Goal: Information Seeking & Learning: Learn about a topic

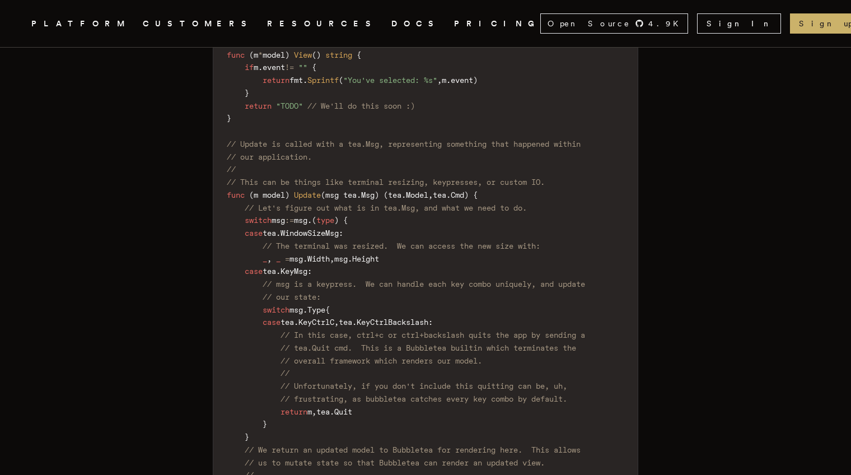
scroll to position [3677, 0]
click at [496, 328] on span "// In this case, ctrl+c or ctrl+backslash quits the app by sending a" at bounding box center [432, 332] width 305 height 9
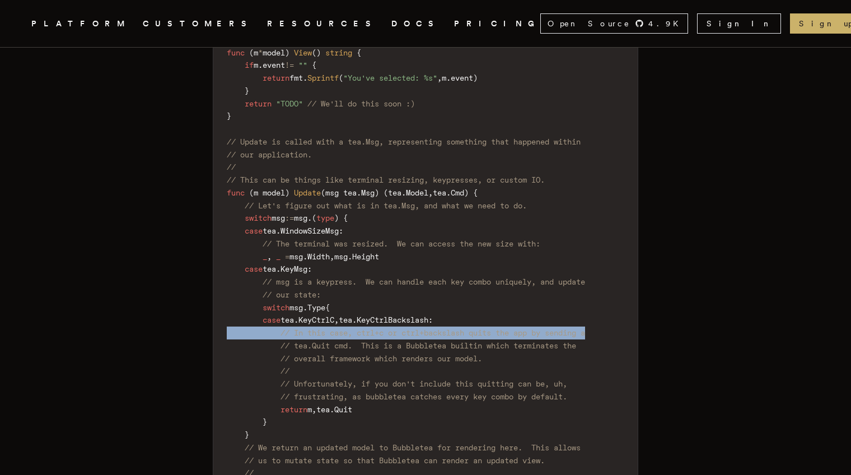
click at [496, 328] on span "// In this case, ctrl+c or ctrl+backslash quits the app by sending a" at bounding box center [432, 332] width 305 height 9
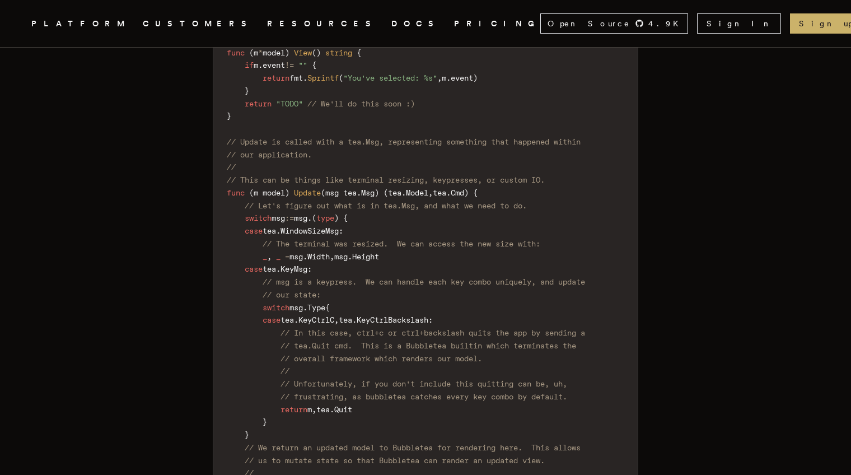
click at [426, 341] on span "// tea.Quit cmd. This is a Bubbletea builtin which terminates the" at bounding box center [428, 345] width 296 height 9
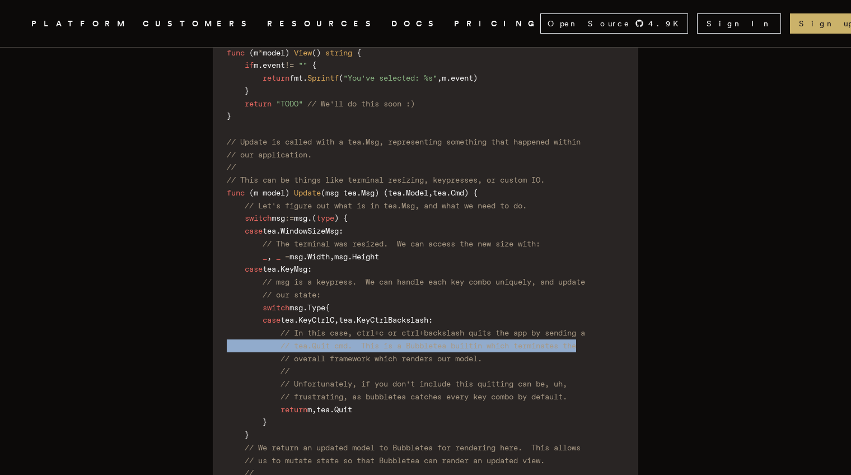
click at [426, 341] on span "// tea.Quit cmd. This is a Bubbletea builtin which terminates the" at bounding box center [428, 345] width 296 height 9
click at [461, 341] on span "// tea.Quit cmd. This is a Bubbletea builtin which terminates the" at bounding box center [428, 345] width 296 height 9
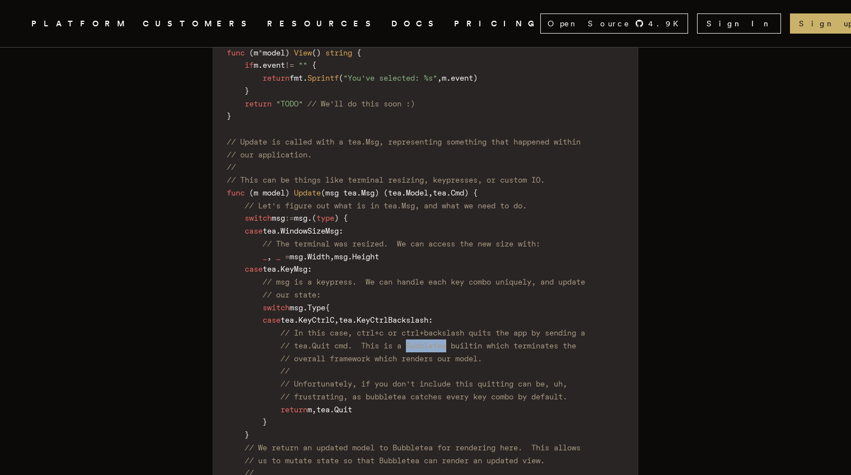
click at [461, 341] on span "// tea.Quit cmd. This is a Bubbletea builtin which terminates the" at bounding box center [428, 345] width 296 height 9
click at [474, 354] on span "// overall framework which renders our model." at bounding box center [381, 358] width 202 height 9
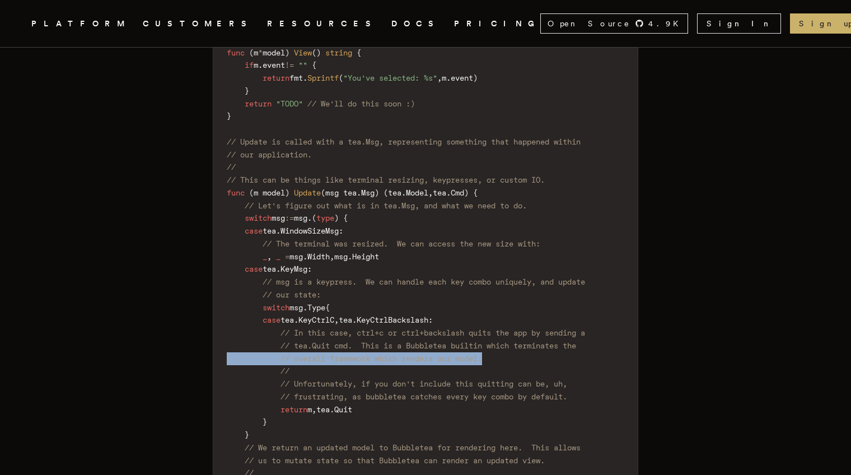
click at [474, 354] on span "// overall framework which renders our model." at bounding box center [381, 358] width 202 height 9
click at [482, 354] on span "// overall framework which renders our model." at bounding box center [381, 358] width 202 height 9
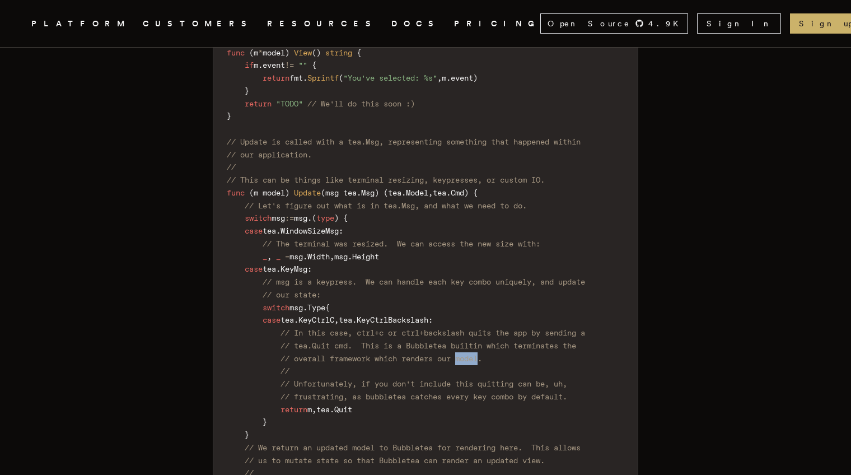
click at [482, 354] on span "// overall framework which renders our model." at bounding box center [381, 358] width 202 height 9
click at [490, 358] on code "package main import ( "fmt" tea "[DOMAIN_NAME][URL]" ) func NewModel ( ) ( * mo…" at bounding box center [425, 193] width 424 height 807
click at [522, 379] on span "// Unfortunately, if you don't include this quitting can be, uh," at bounding box center [423, 383] width 287 height 9
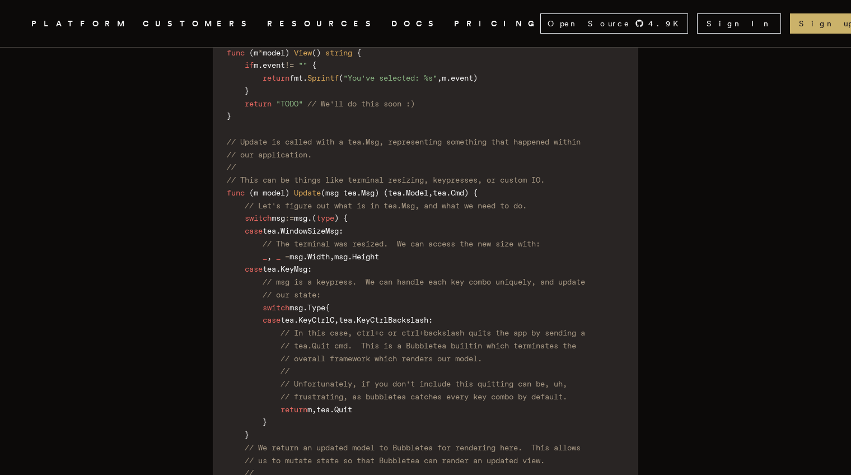
click at [475, 379] on span "// Unfortunately, if you don't include this quitting can be, uh," at bounding box center [423, 383] width 287 height 9
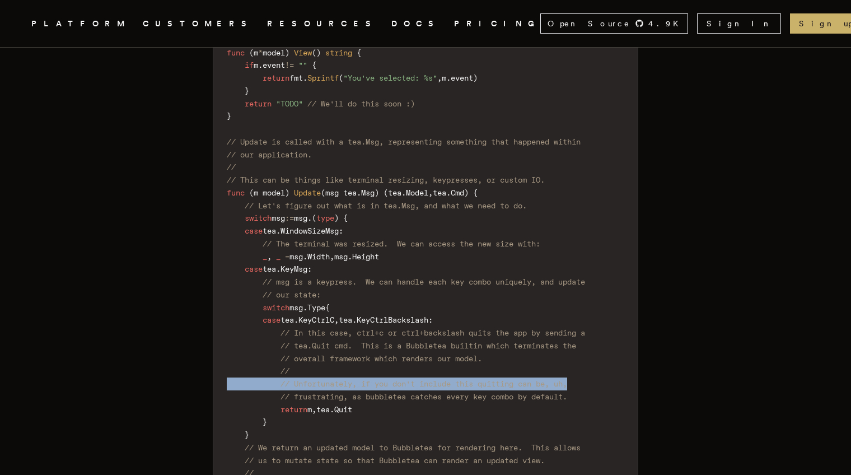
click at [475, 379] on span "// Unfortunately, if you don't include this quitting can be, uh," at bounding box center [423, 383] width 287 height 9
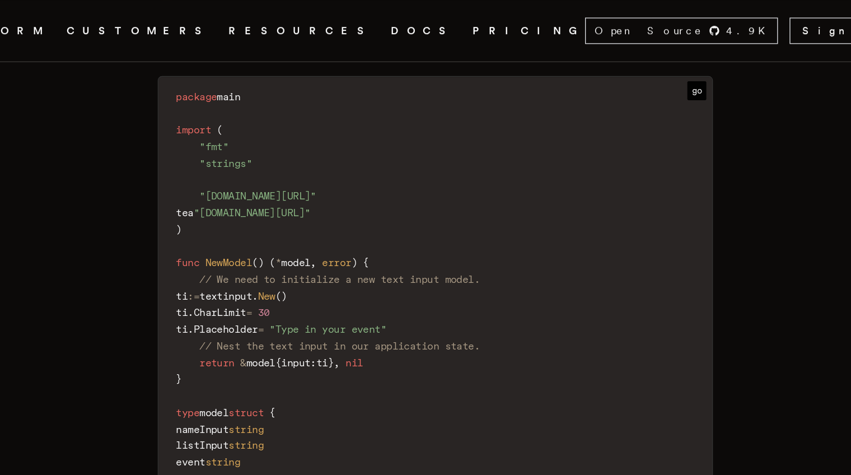
scroll to position [5756, 0]
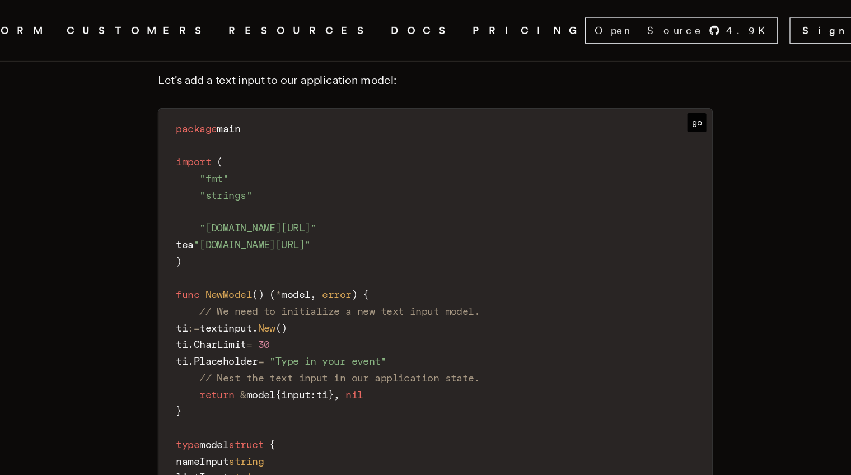
drag, startPoint x: 456, startPoint y: 185, endPoint x: 433, endPoint y: 182, distance: 23.1
click at [334, 179] on span ""[DOMAIN_NAME][URL]"" at bounding box center [290, 174] width 90 height 9
drag, startPoint x: 453, startPoint y: 186, endPoint x: 255, endPoint y: 185, distance: 198.2
click at [255, 179] on span ""[DOMAIN_NAME][URL]"" at bounding box center [290, 174] width 90 height 9
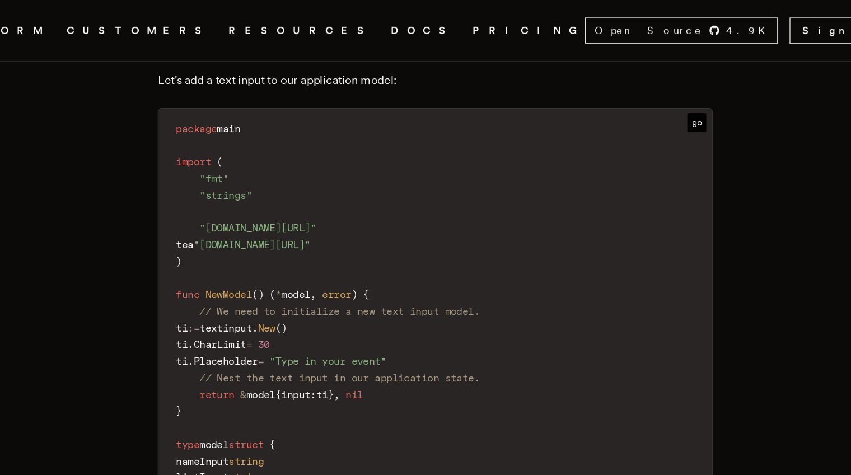
copy span "[DOMAIN_NAME][URL]"
click at [330, 192] on span ""[DOMAIN_NAME][URL]"" at bounding box center [285, 187] width 90 height 9
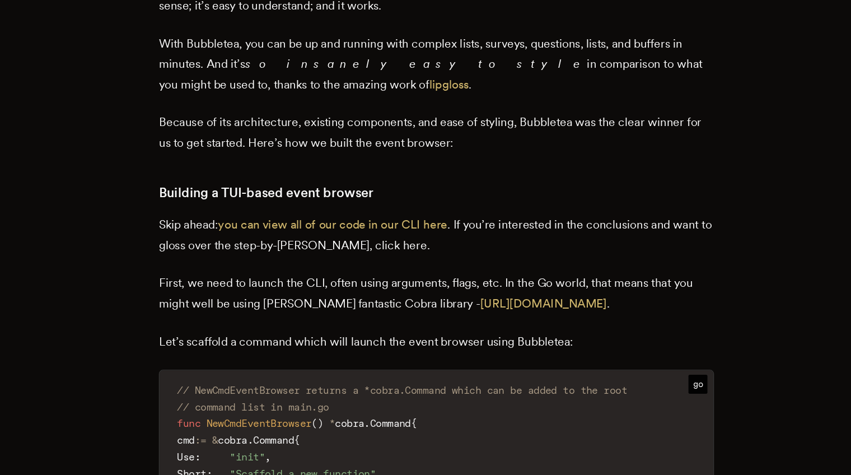
scroll to position [1446, 0]
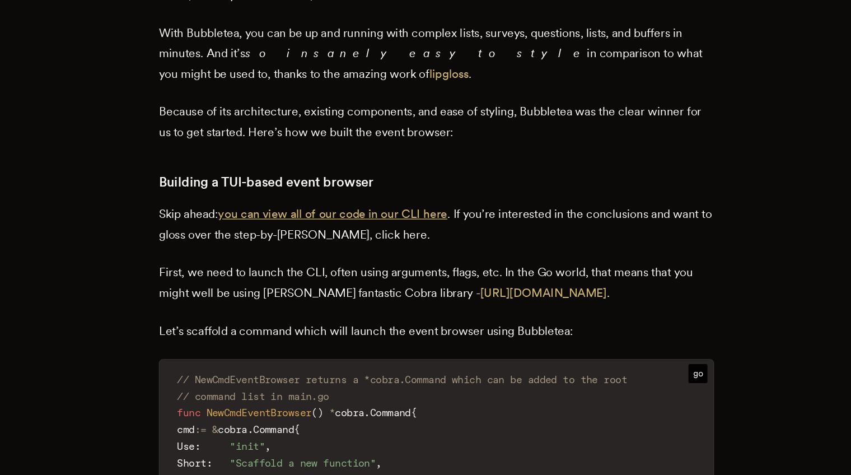
click at [339, 280] on link "you can view all of our code in our CLI here" at bounding box center [346, 274] width 176 height 11
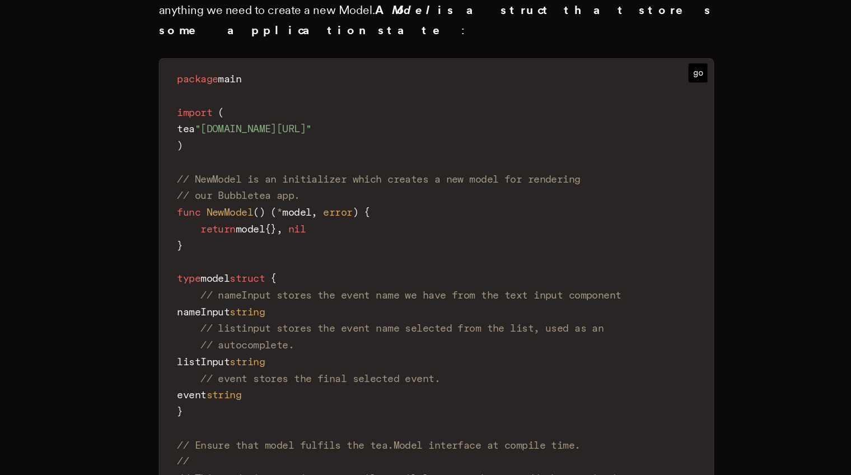
scroll to position [2034, 0]
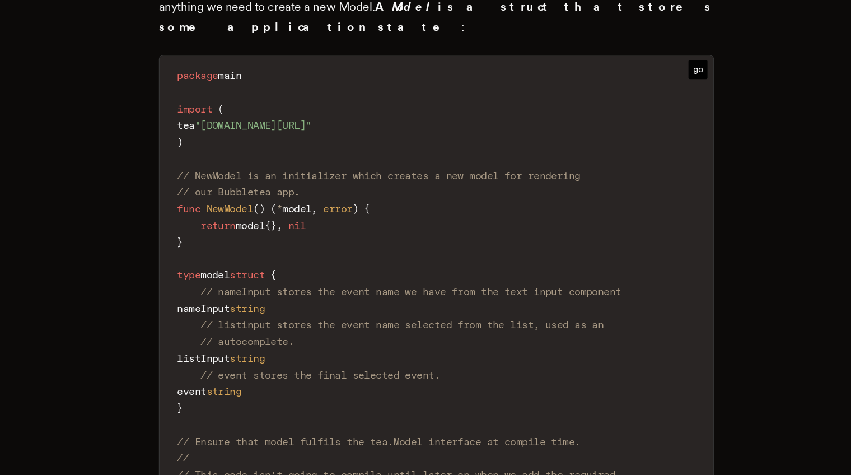
click at [267, 381] on span "listInput" at bounding box center [247, 385] width 40 height 9
copy span "listInput"
click at [278, 333] on code "package main import ( tea "[DOMAIN_NAME][URL]" ) // NewModel is an initializer …" at bounding box center [425, 334] width 424 height 348
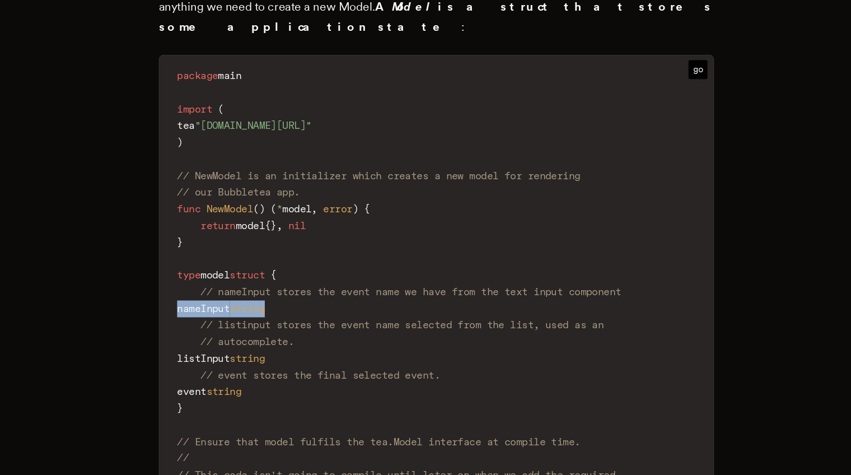
click at [278, 333] on code "package main import ( tea "[DOMAIN_NAME][URL]" ) // NewModel is an initializer …" at bounding box center [425, 334] width 424 height 348
copy code "nameInput string"
click at [380, 307] on code "package main import ( tea "[DOMAIN_NAME][URL]" ) // NewModel is an initializer …" at bounding box center [425, 334] width 424 height 348
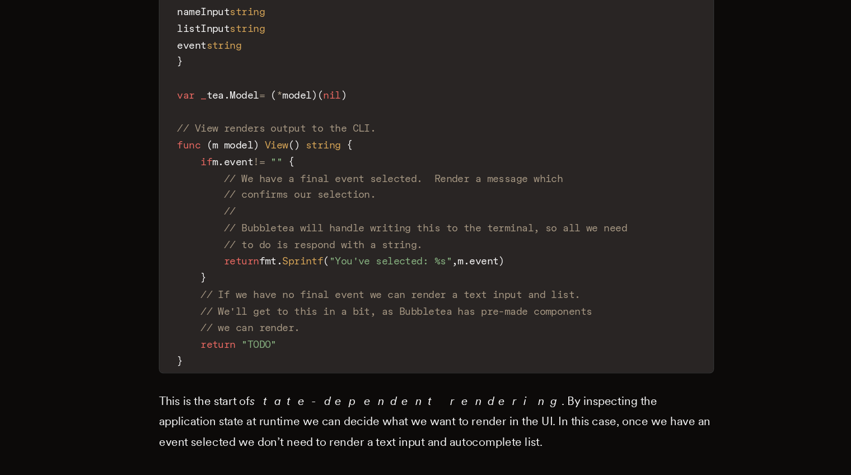
scroll to position [2806, 0]
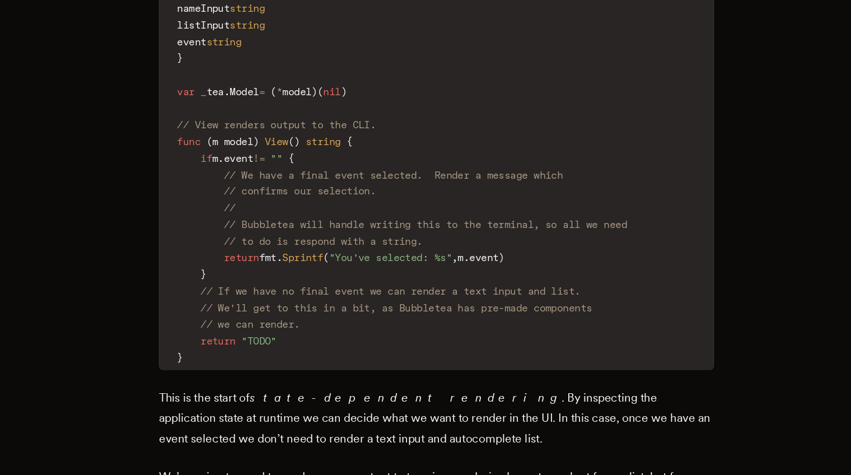
click at [359, 252] on span "// confirms our selection." at bounding box center [321, 256] width 116 height 9
click at [384, 270] on code "package main import ( "fmt" tea "[DOMAIN_NAME][URL]" ) func NewModel ( ) ( * mo…" at bounding box center [425, 168] width 424 height 450
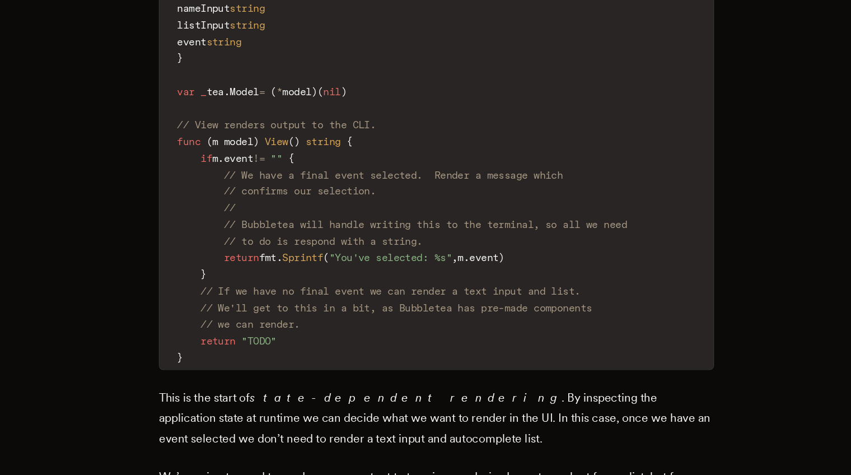
click at [437, 305] on span ""You've selected: %s"" at bounding box center [390, 307] width 94 height 9
click at [461, 296] on code "package main import ( "fmt" tea "[DOMAIN_NAME][URL]" ) func NewModel ( ) ( * mo…" at bounding box center [425, 168] width 424 height 450
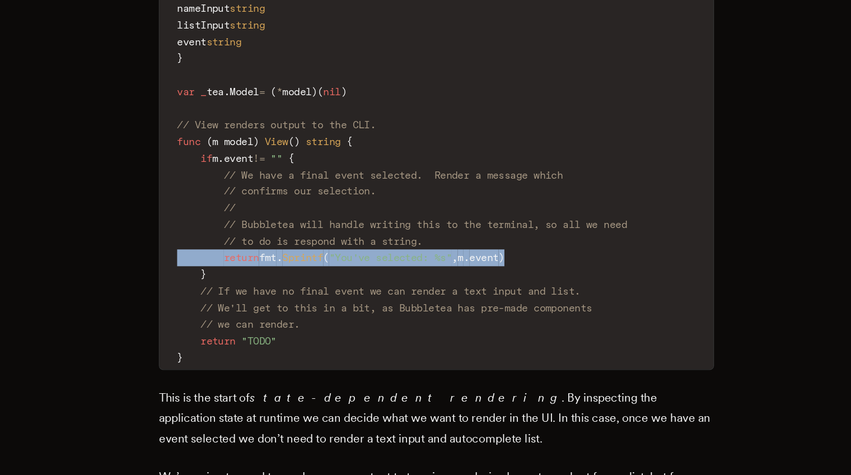
click at [464, 296] on code "package main import ( "fmt" tea "[DOMAIN_NAME][URL]" ) func NewModel ( ) ( * mo…" at bounding box center [425, 168] width 424 height 450
click at [480, 295] on code "package main import ( "fmt" tea "[DOMAIN_NAME][URL]" ) func NewModel ( ) ( * mo…" at bounding box center [425, 168] width 424 height 450
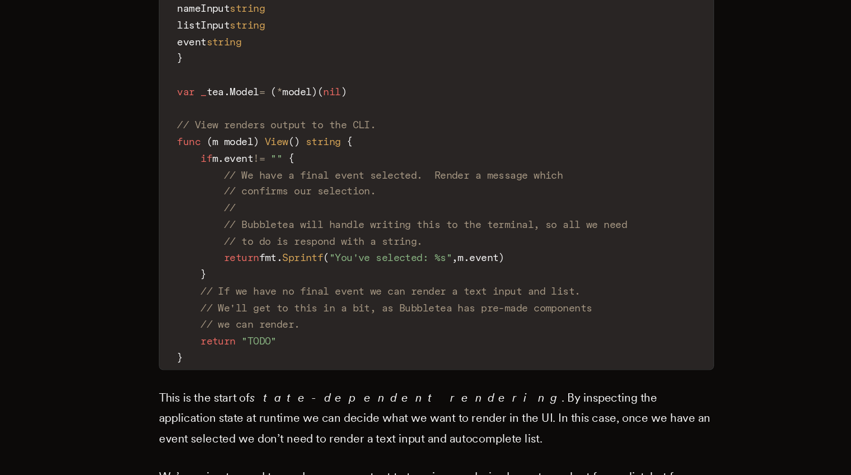
click at [508, 287] on code "package main import ( "fmt" tea "[DOMAIN_NAME][URL]" ) func NewModel ( ) ( * mo…" at bounding box center [425, 168] width 424 height 450
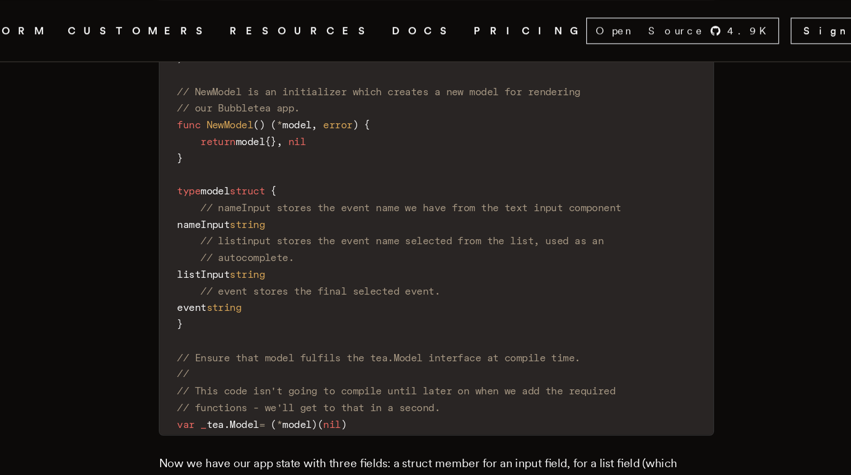
scroll to position [2157, 0]
